Goal: Transaction & Acquisition: Purchase product/service

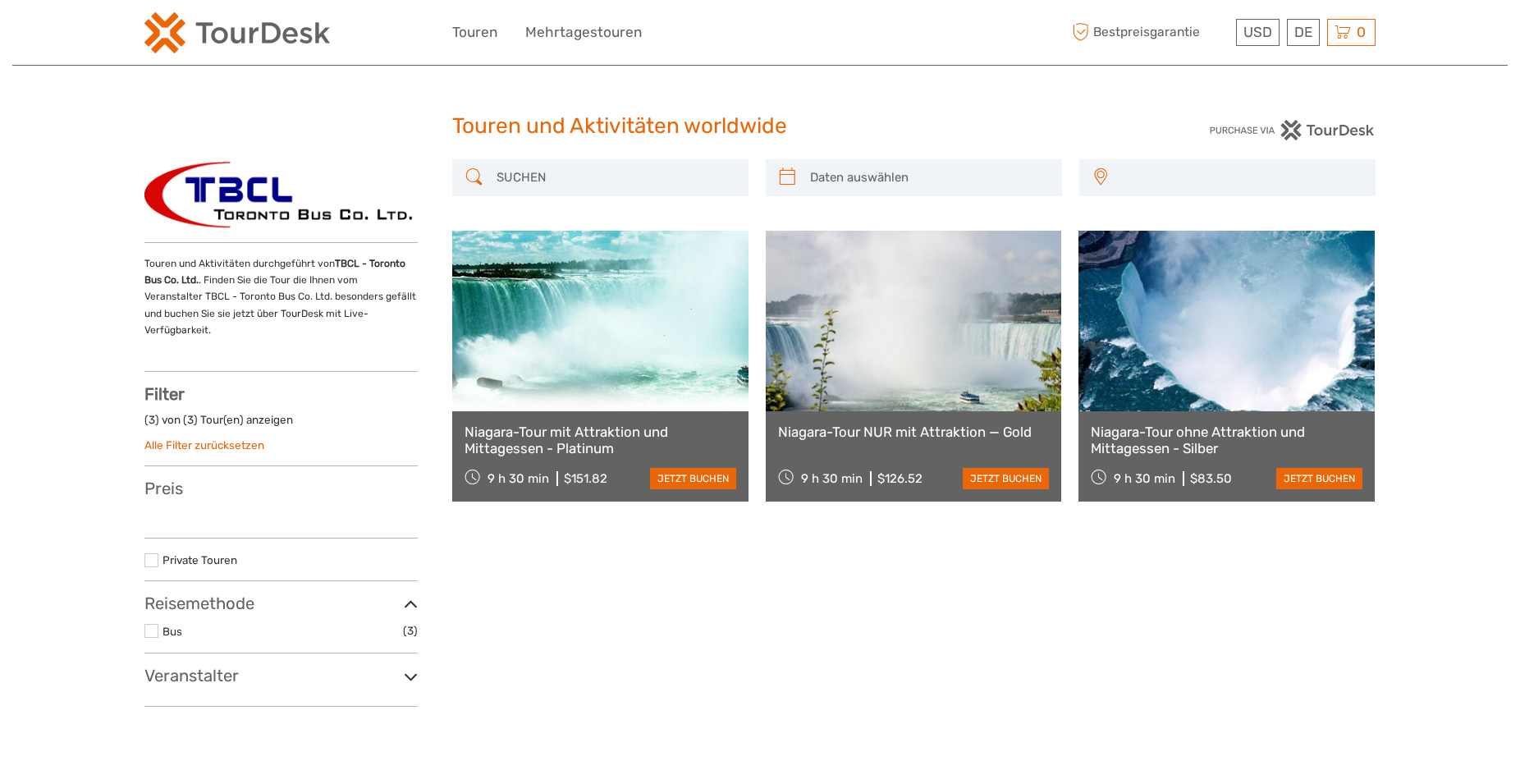
select select
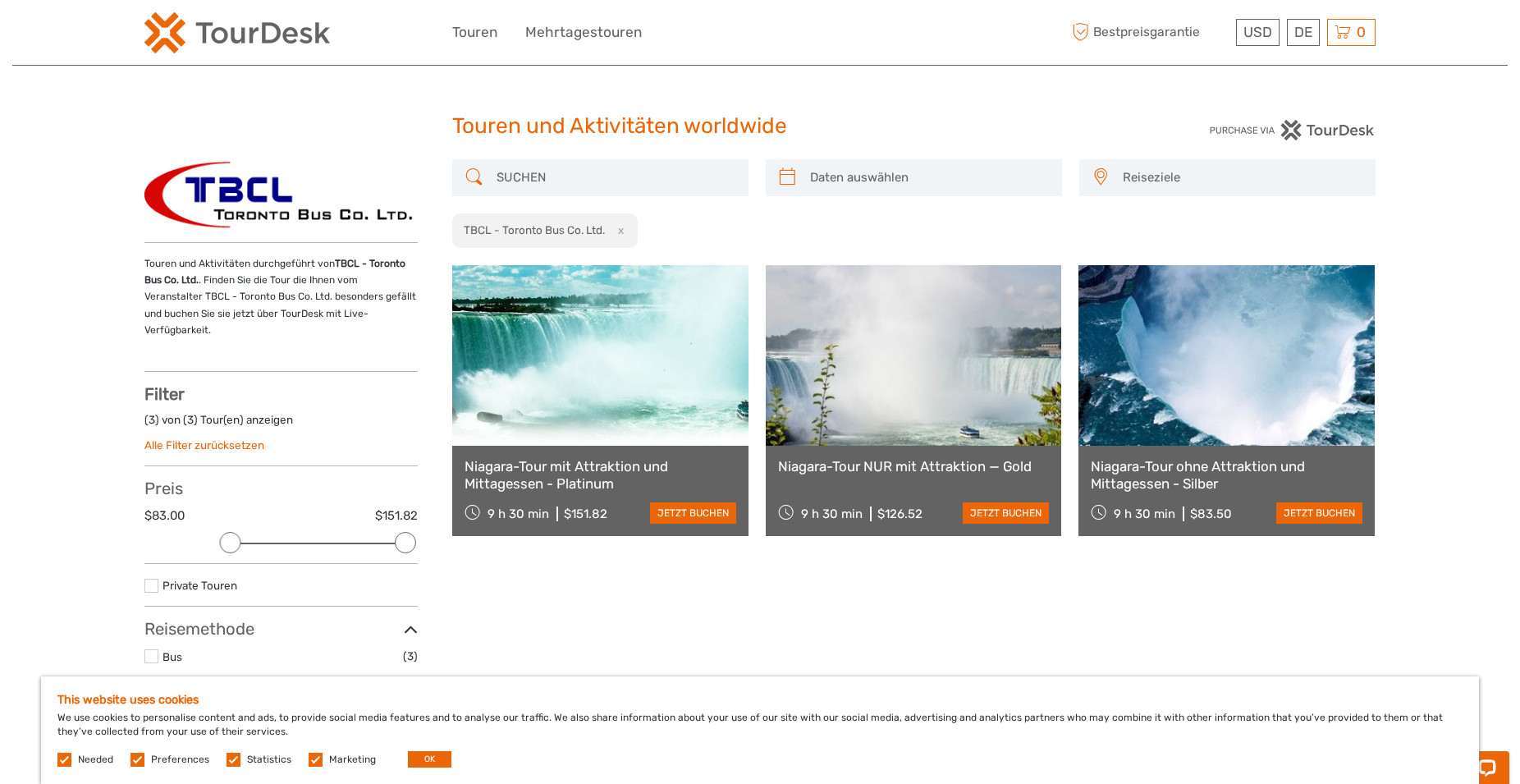
click at [800, 182] on div at bounding box center [914, 177] width 296 height 37
click at [788, 185] on icon at bounding box center [787, 176] width 17 height 26
type input "09/09/2025"
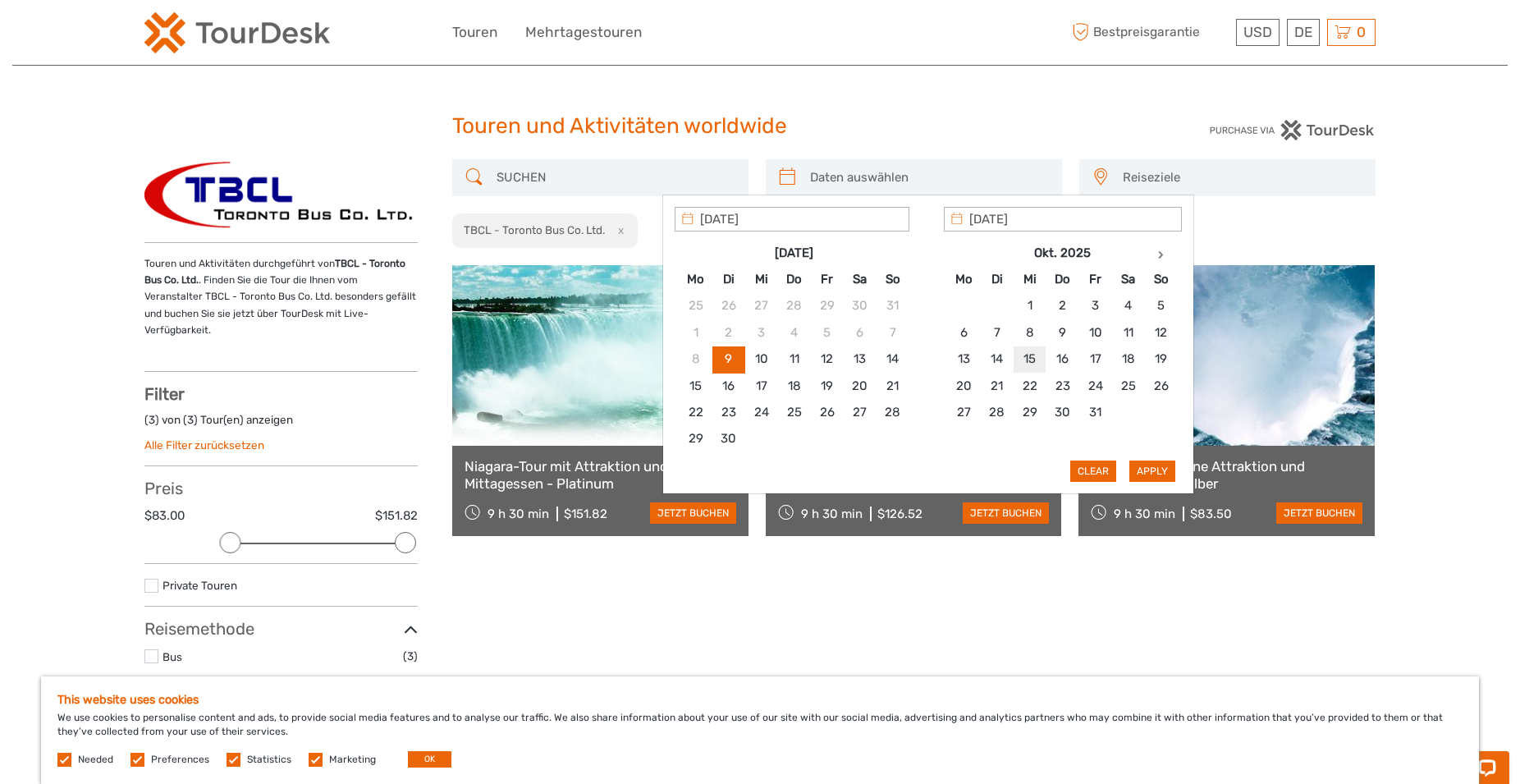
type input "15/10/2025"
type input "31/10/2025"
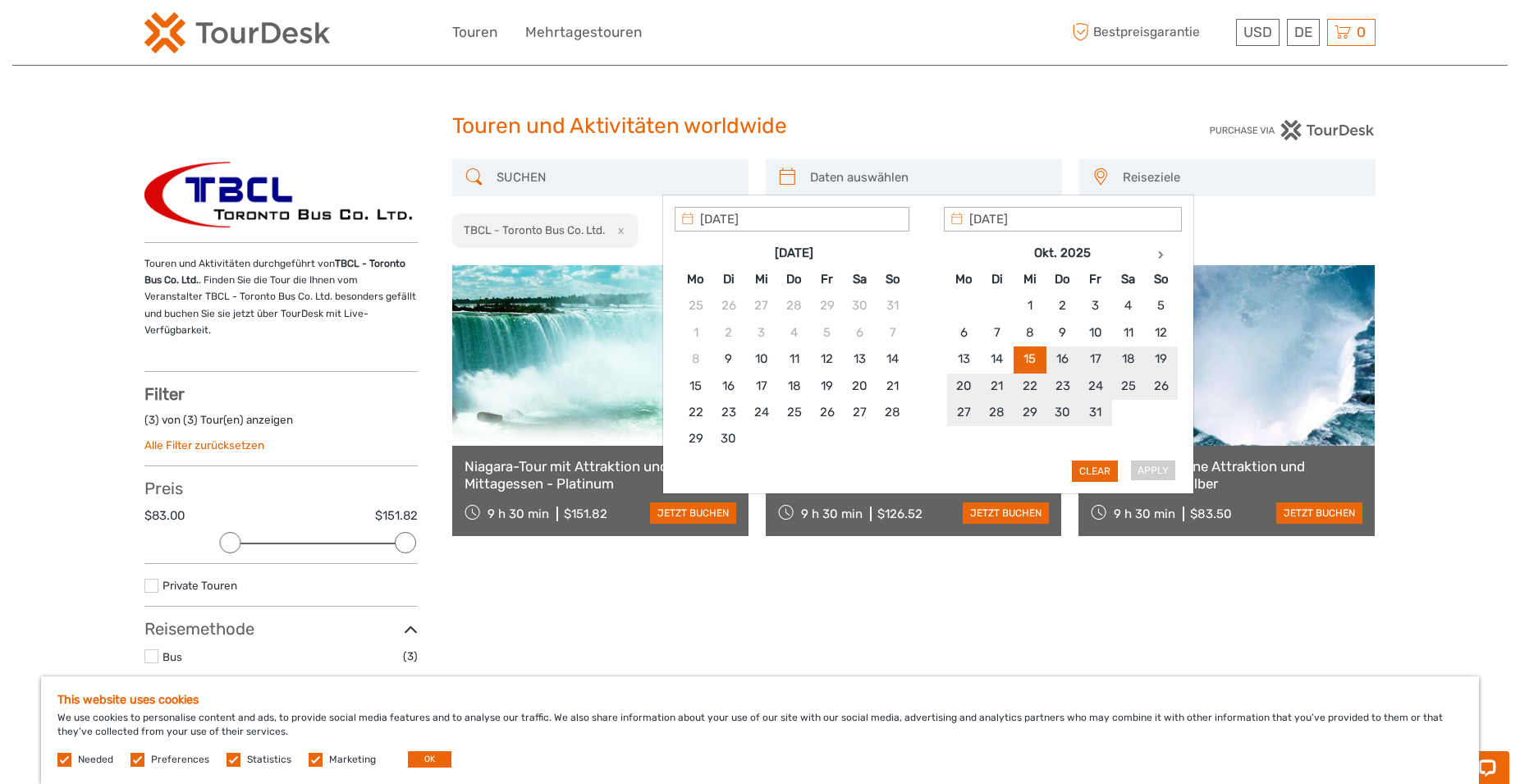
click at [1097, 475] on button "Clear" at bounding box center [1095, 471] width 46 height 22
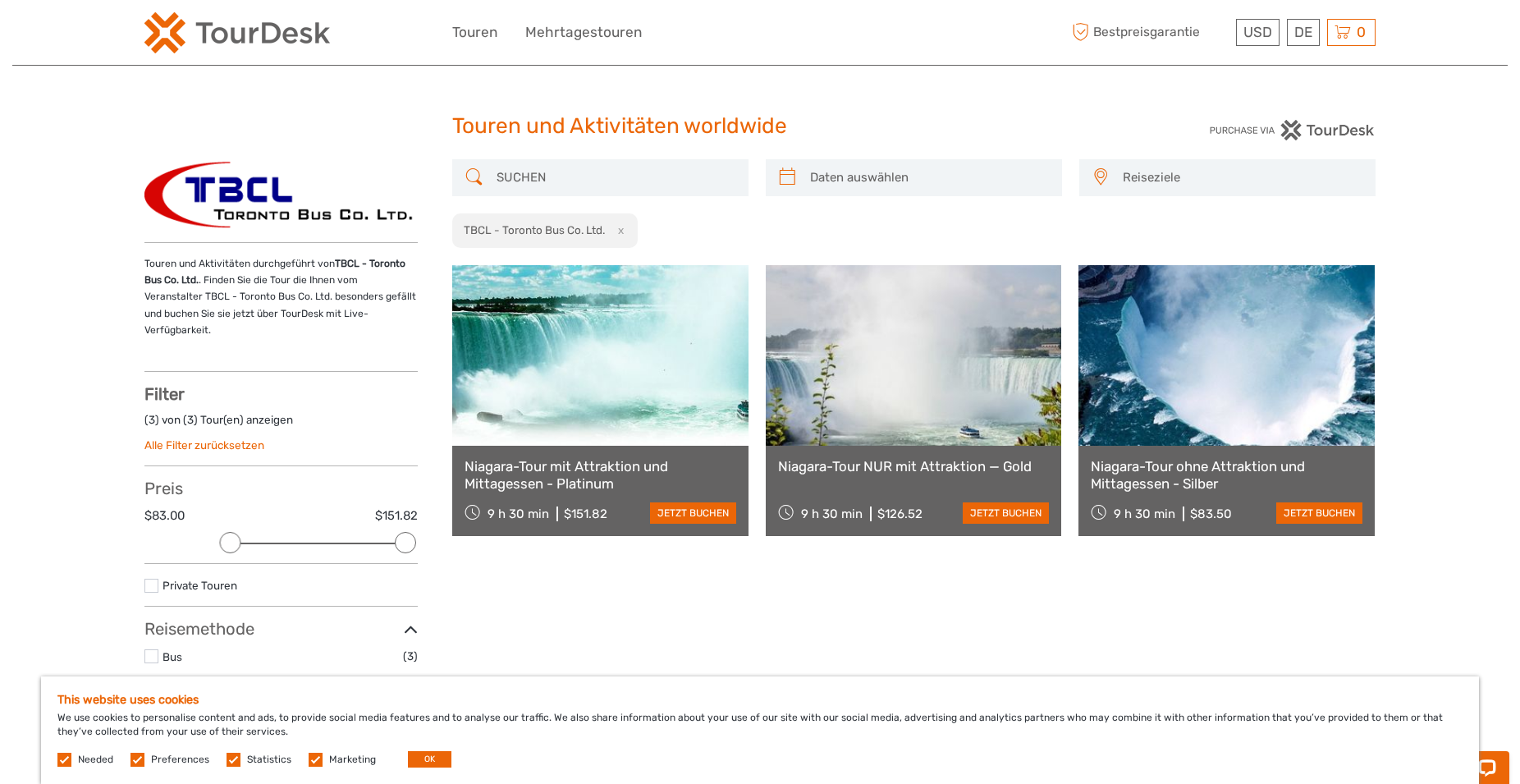
click at [877, 188] on input "search" at bounding box center [929, 177] width 250 height 29
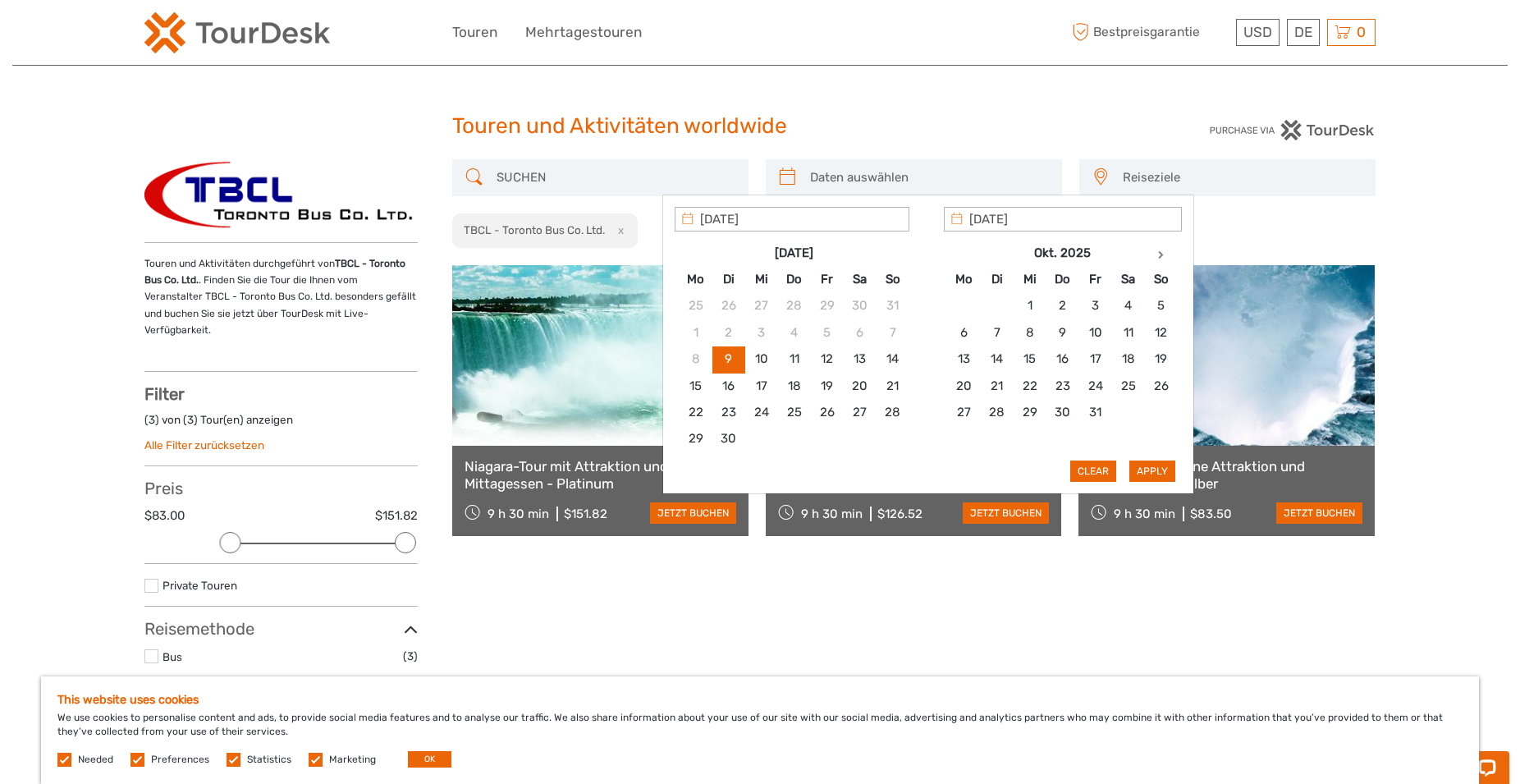
type input "09/09/2025"
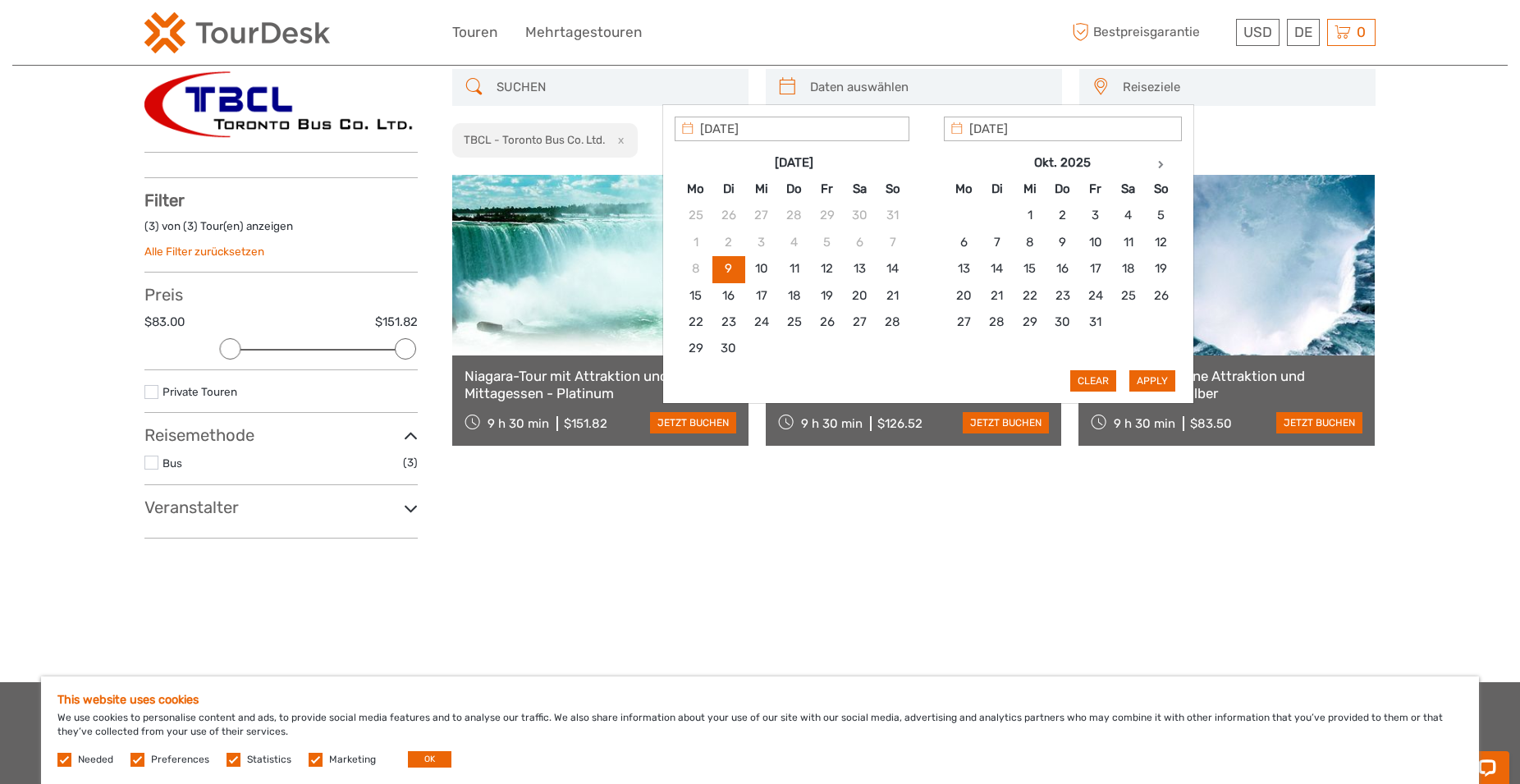
scroll to position [93, 0]
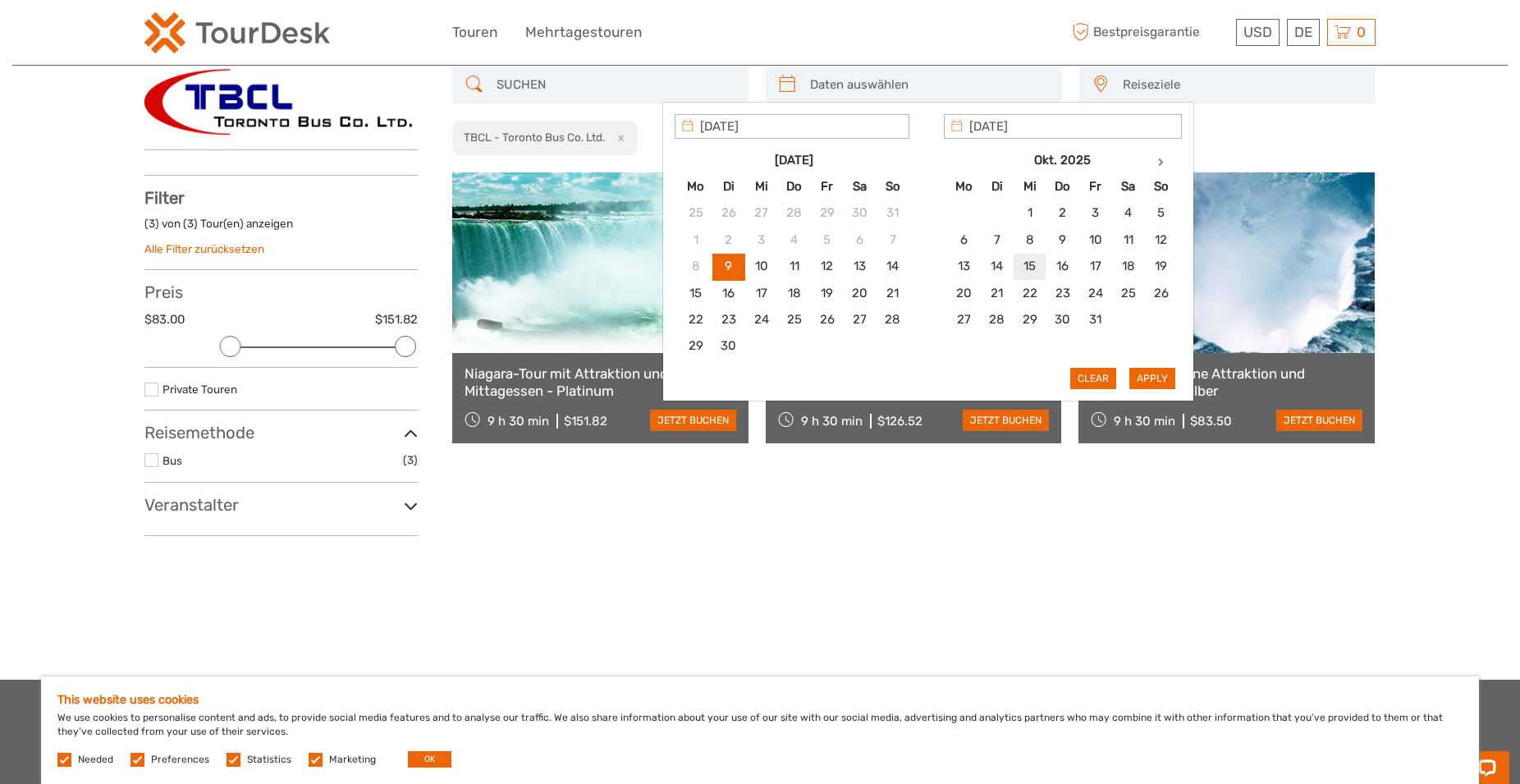
type input "15/10/2025"
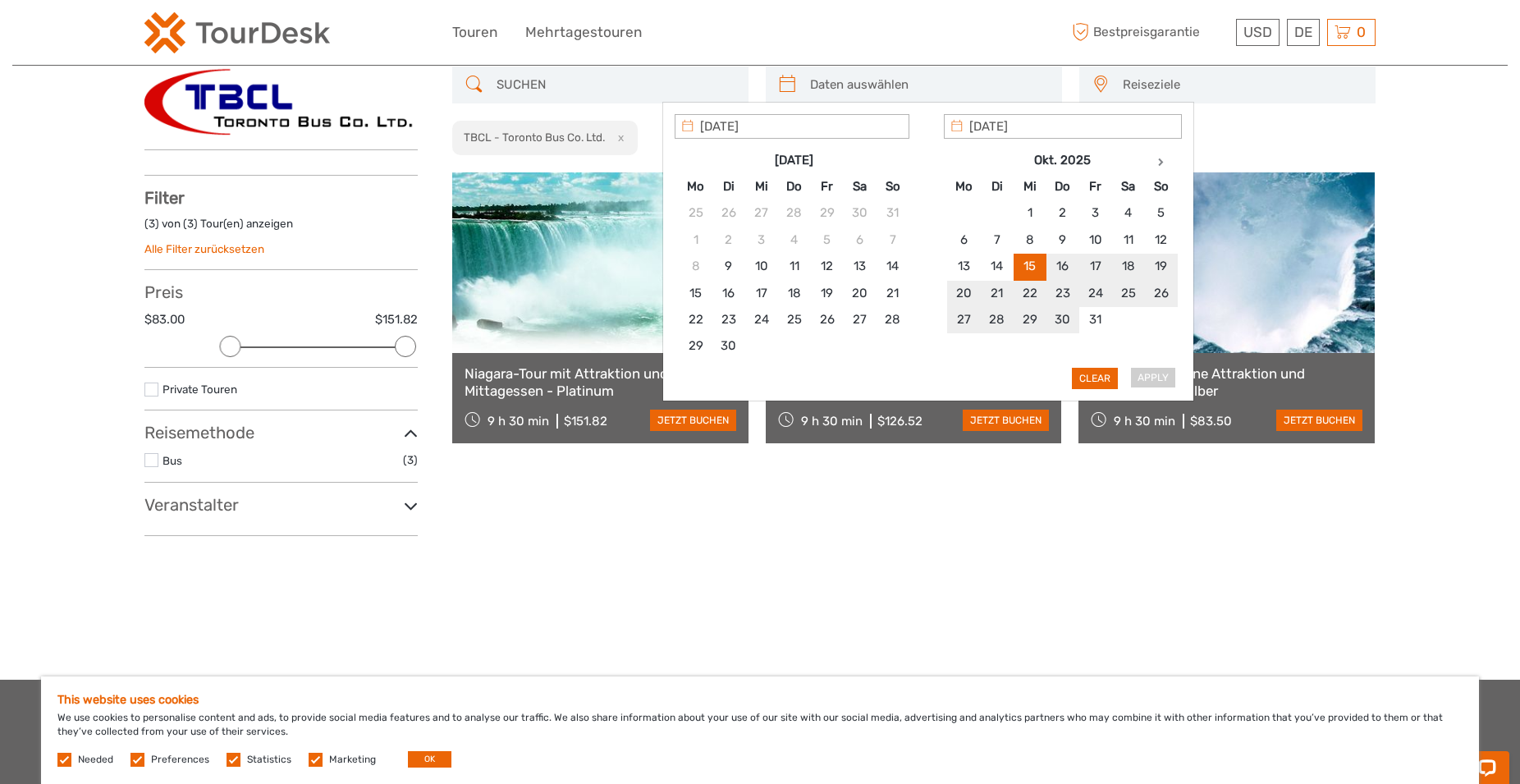
type input "25/10/2025"
type input "15/10/2025"
type input "16/10/2025"
type input "15/10/2025"
click at [1149, 377] on button "Apply" at bounding box center [1152, 378] width 46 height 22
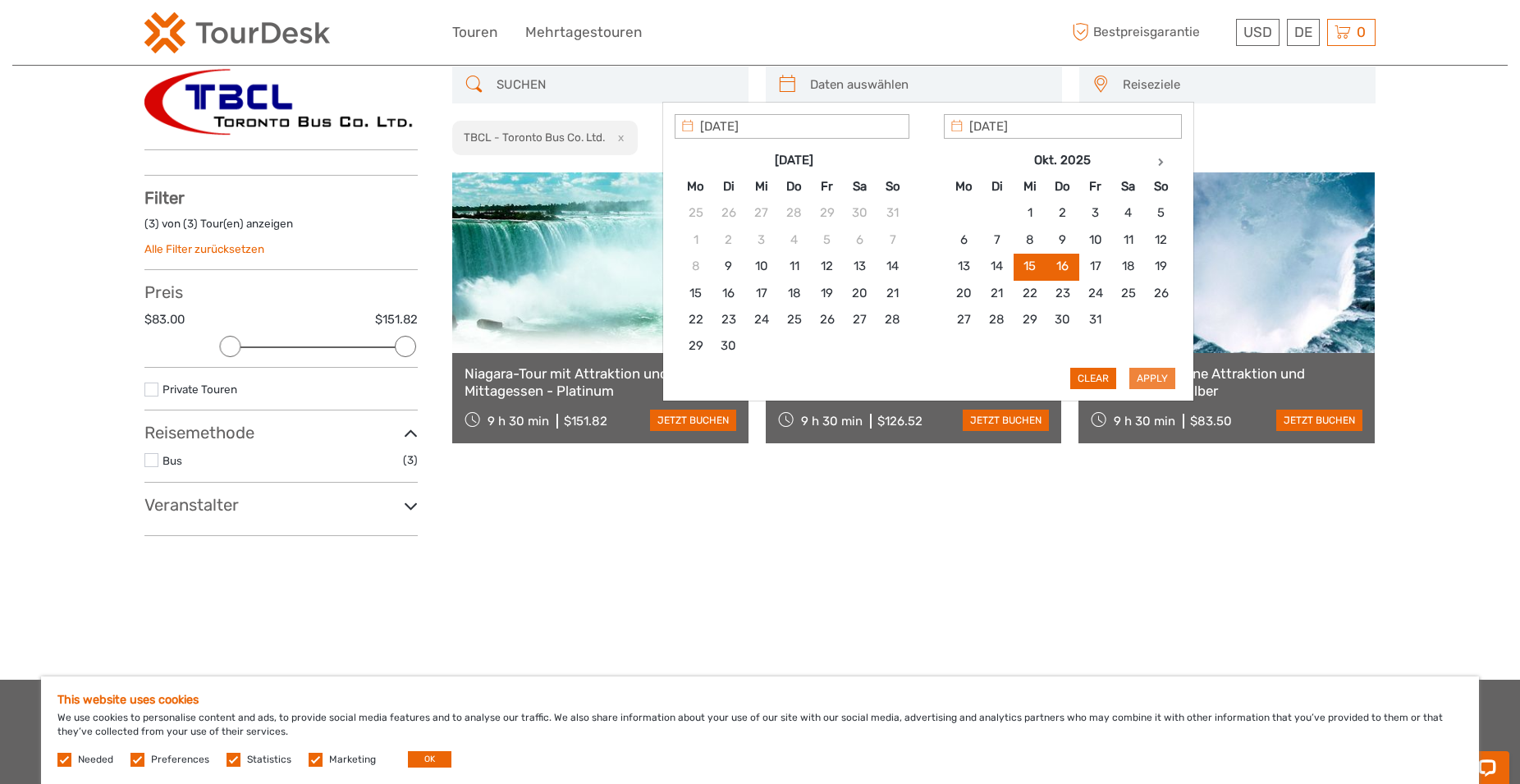
type input "15/10/2025 - 16/10/2025"
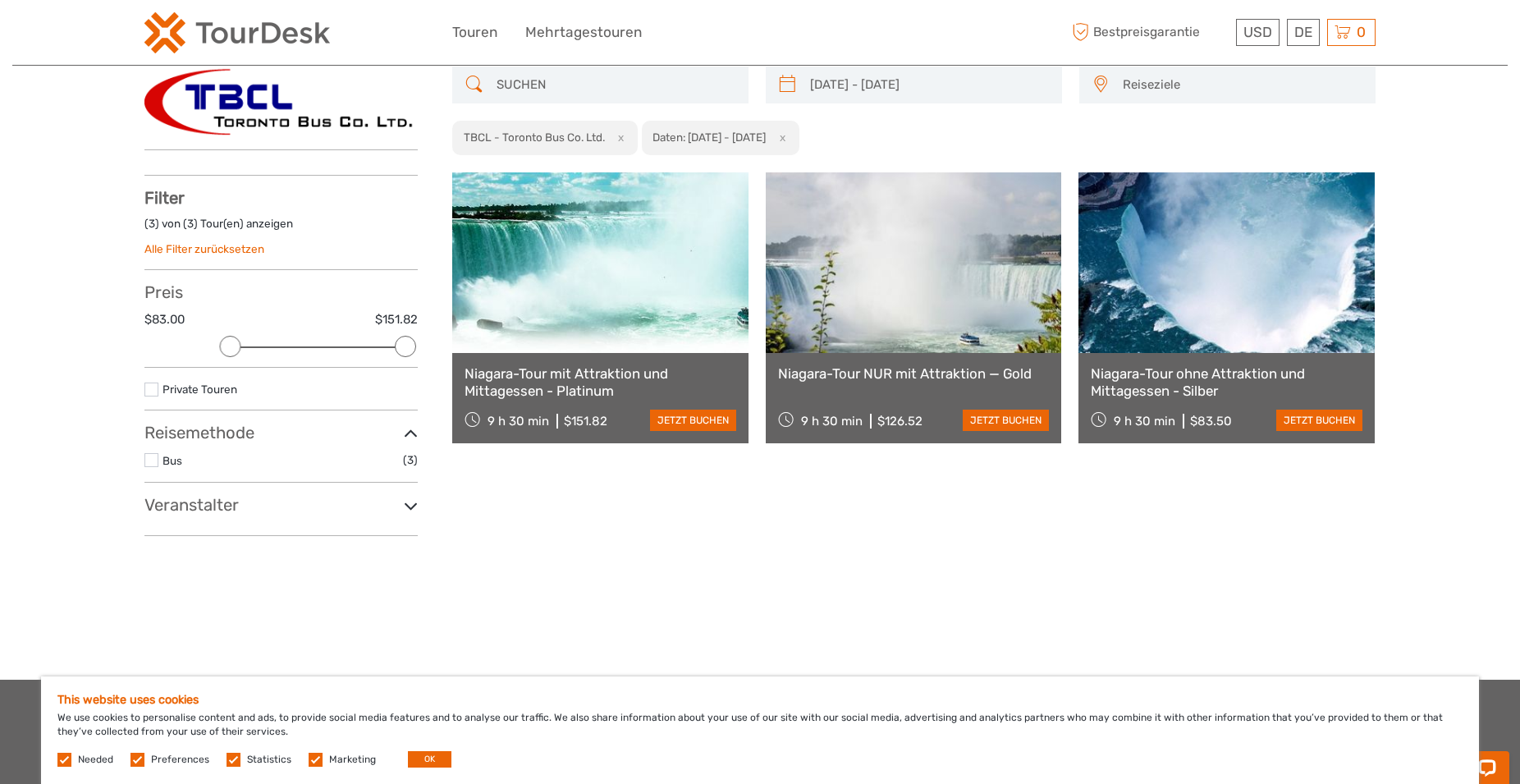
click at [606, 318] on link at bounding box center [600, 262] width 296 height 181
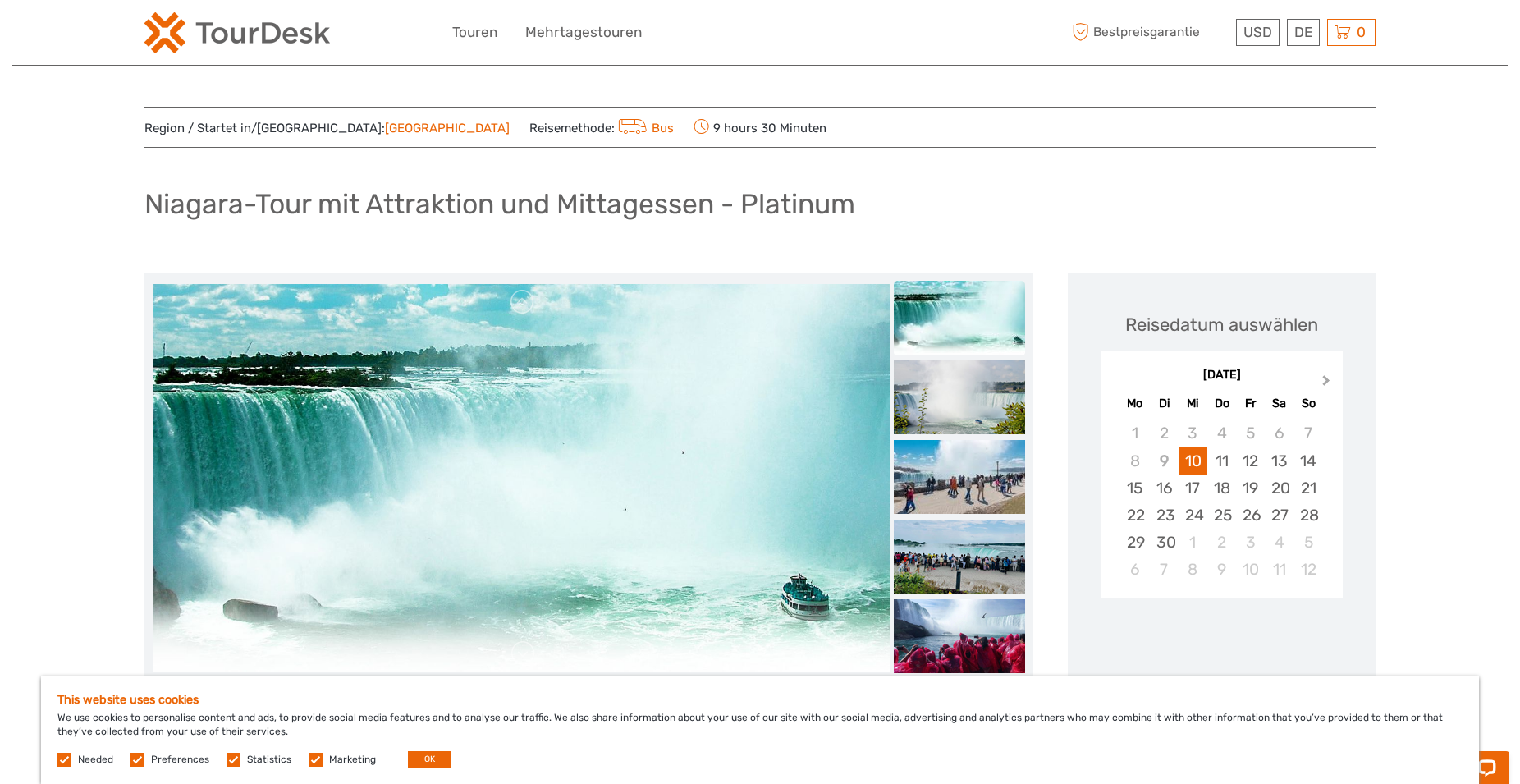
click at [1327, 384] on button "Next Month" at bounding box center [1328, 383] width 26 height 26
click at [1192, 484] on div "15" at bounding box center [1193, 488] width 29 height 27
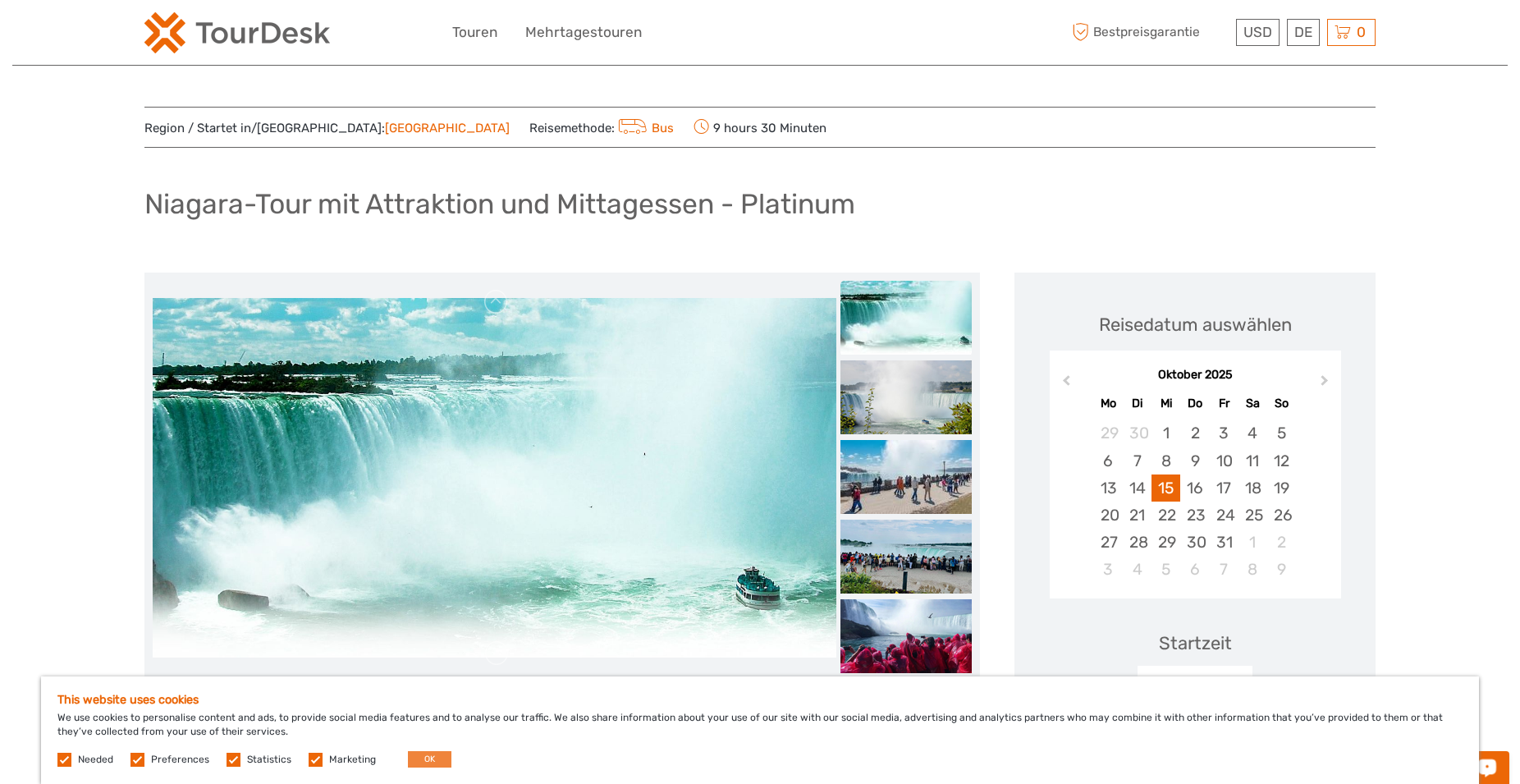
click at [417, 767] on div "This website uses cookies We use cookies to personalise content and ads, to pro…" at bounding box center [760, 729] width 1438 height 107
click at [423, 762] on button "OK" at bounding box center [430, 759] width 43 height 16
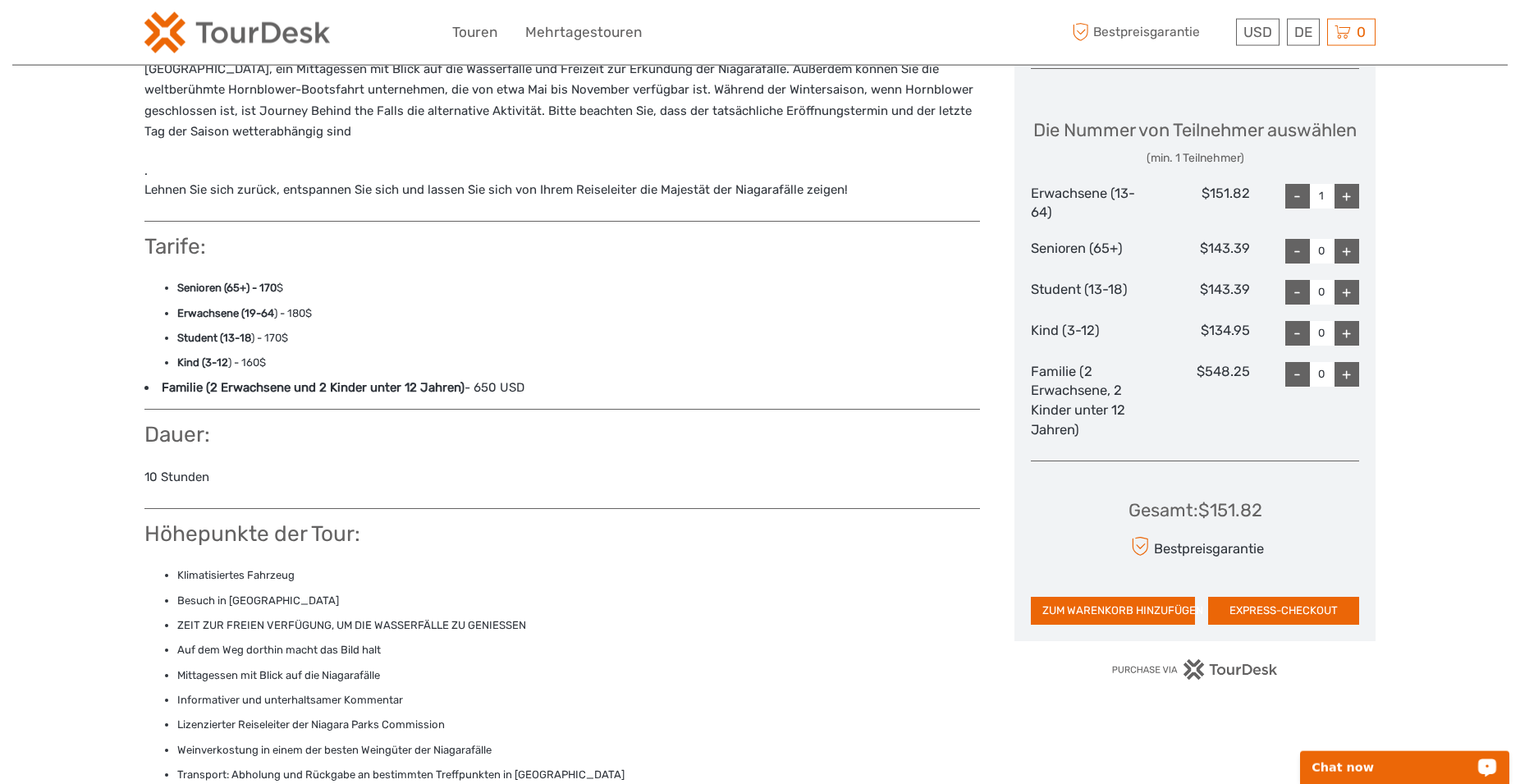
scroll to position [670, 0]
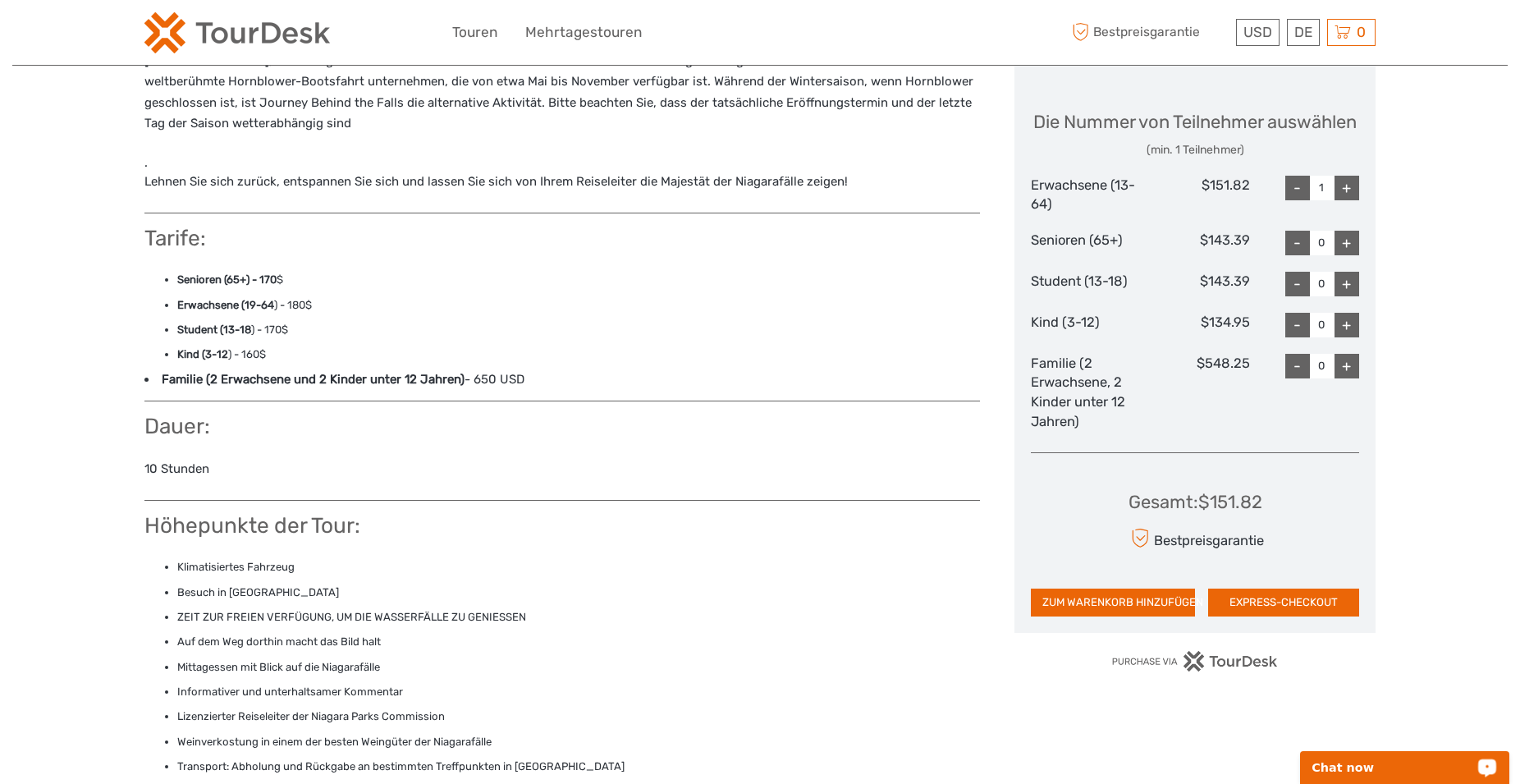
click at [1354, 256] on div "+" at bounding box center [1346, 242] width 24 height 24
click at [1297, 256] on div "-" at bounding box center [1298, 242] width 24 height 24
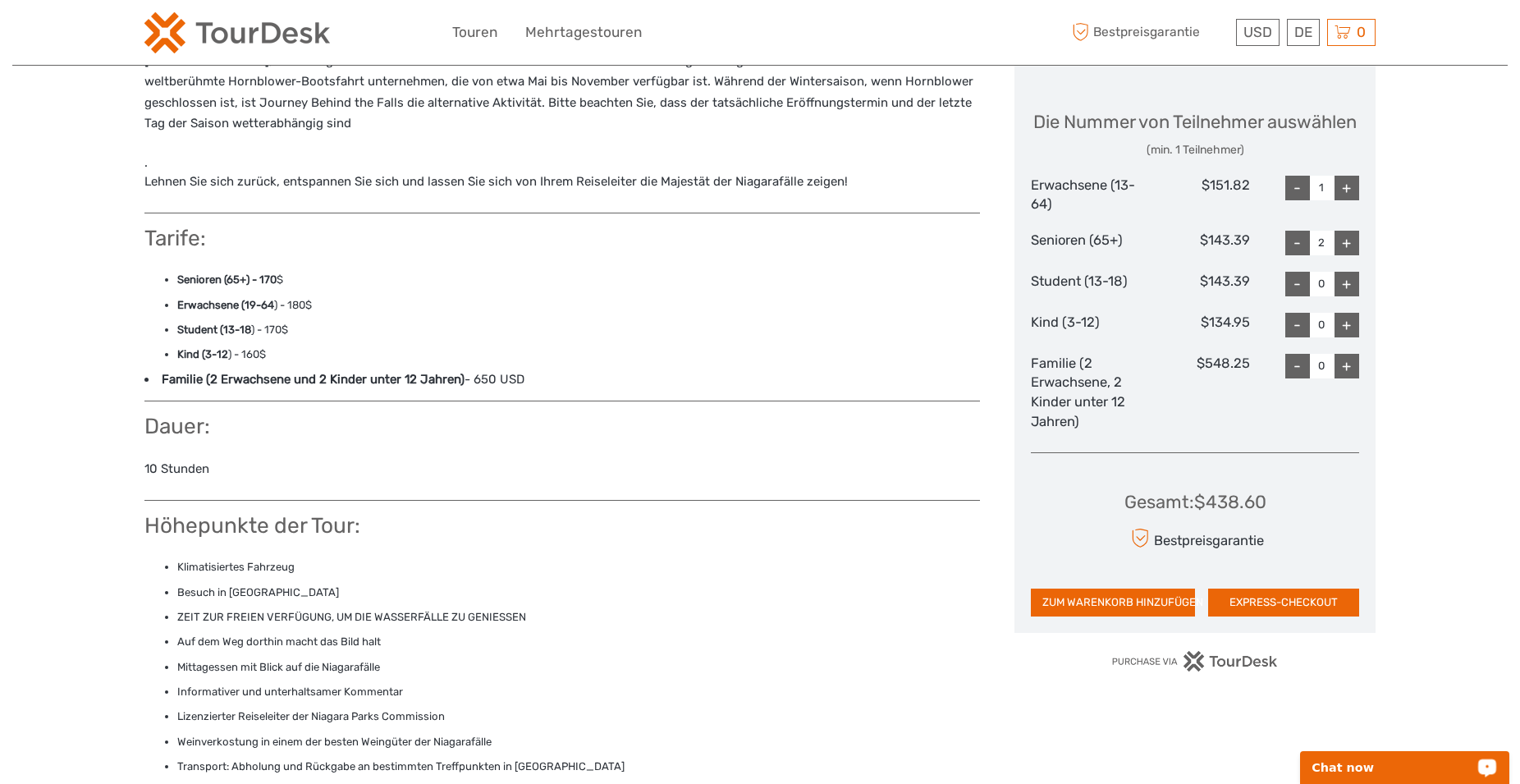
type input "1"
click at [1154, 617] on button "ZUM WARENKORB HINZUFÜGEN" at bounding box center [1113, 602] width 164 height 28
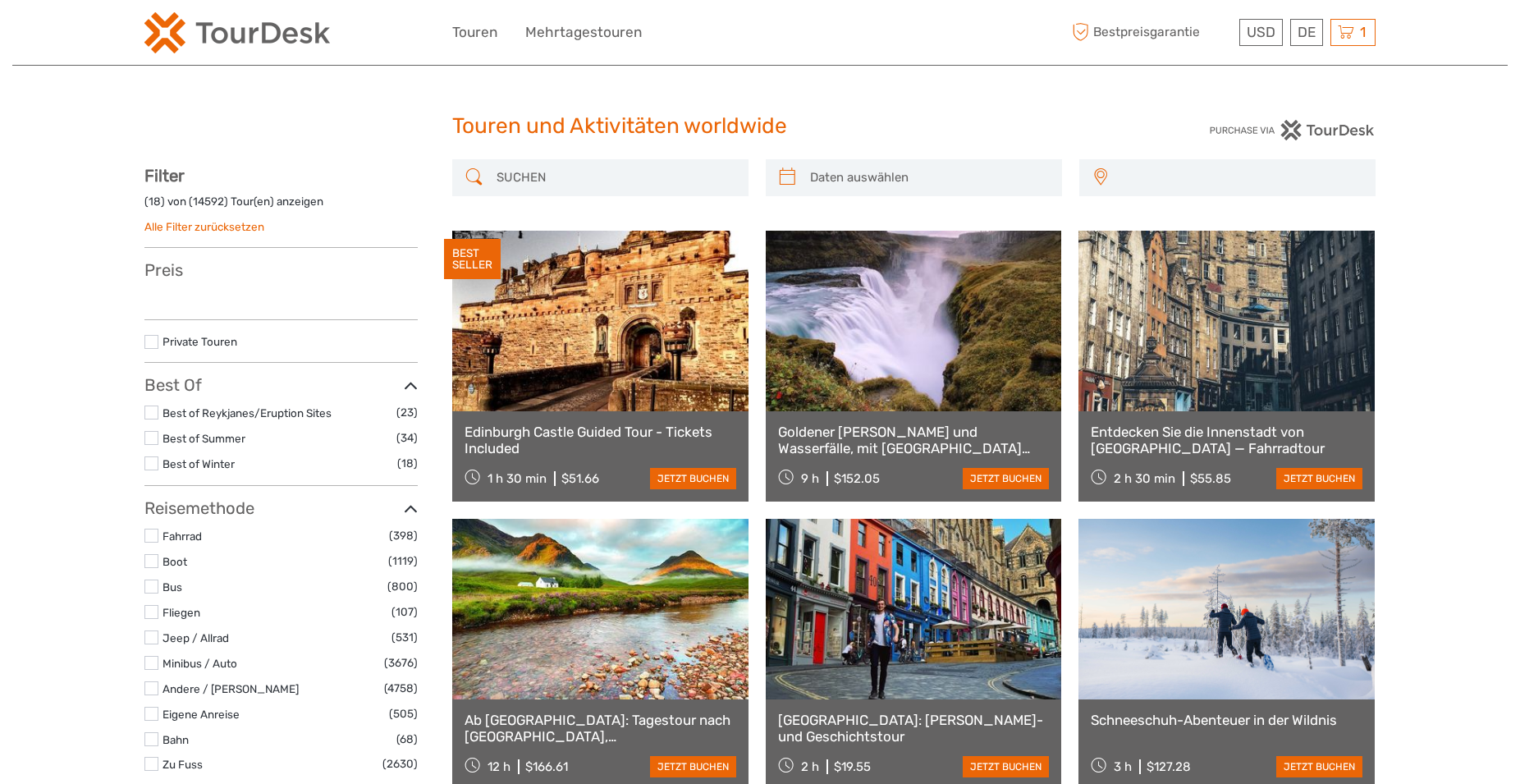
click at [1352, 32] on icon at bounding box center [1346, 32] width 16 height 21
select select
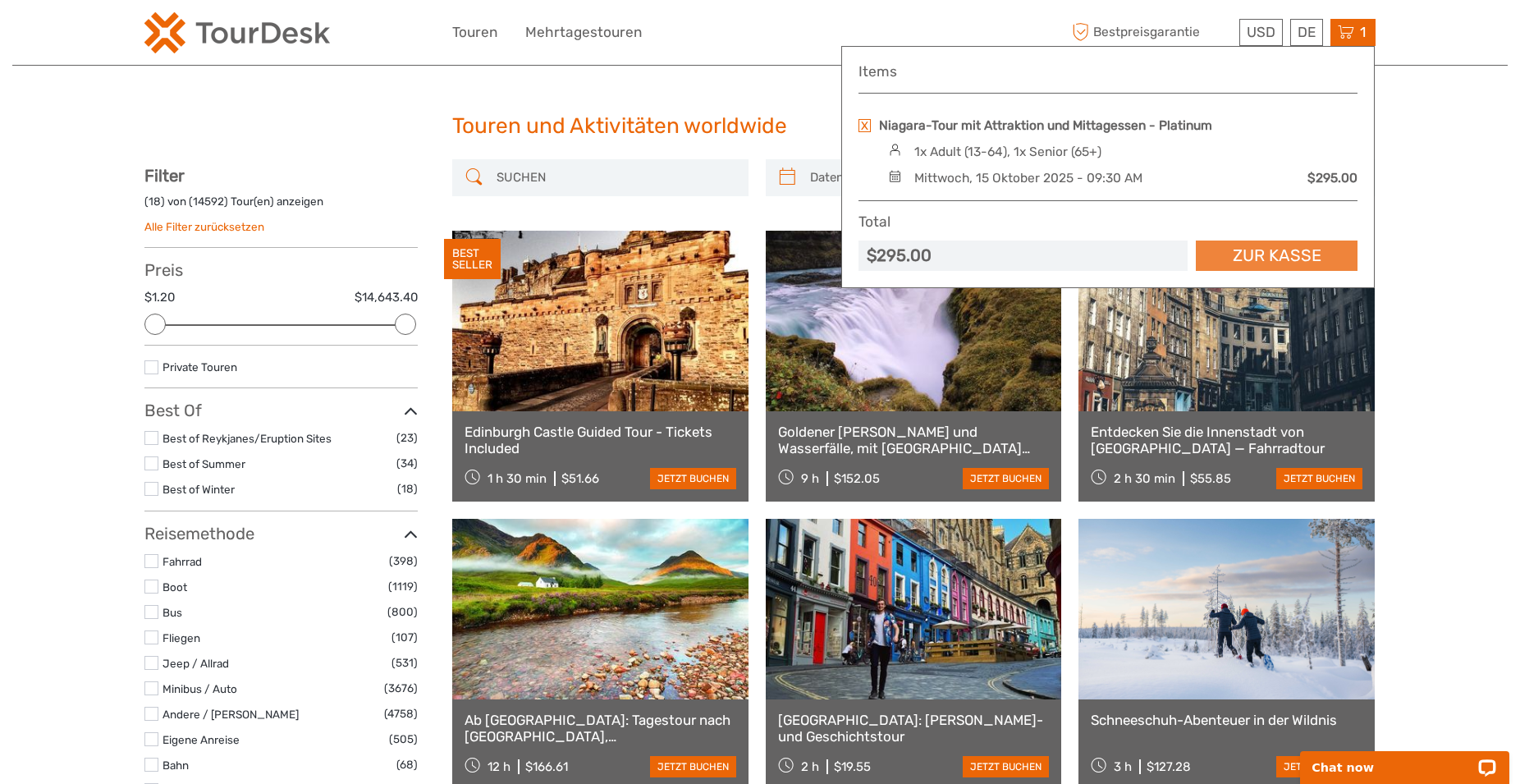
click at [1262, 259] on link "Zur Kasse" at bounding box center [1277, 256] width 162 height 31
